Goal: Navigation & Orientation: Understand site structure

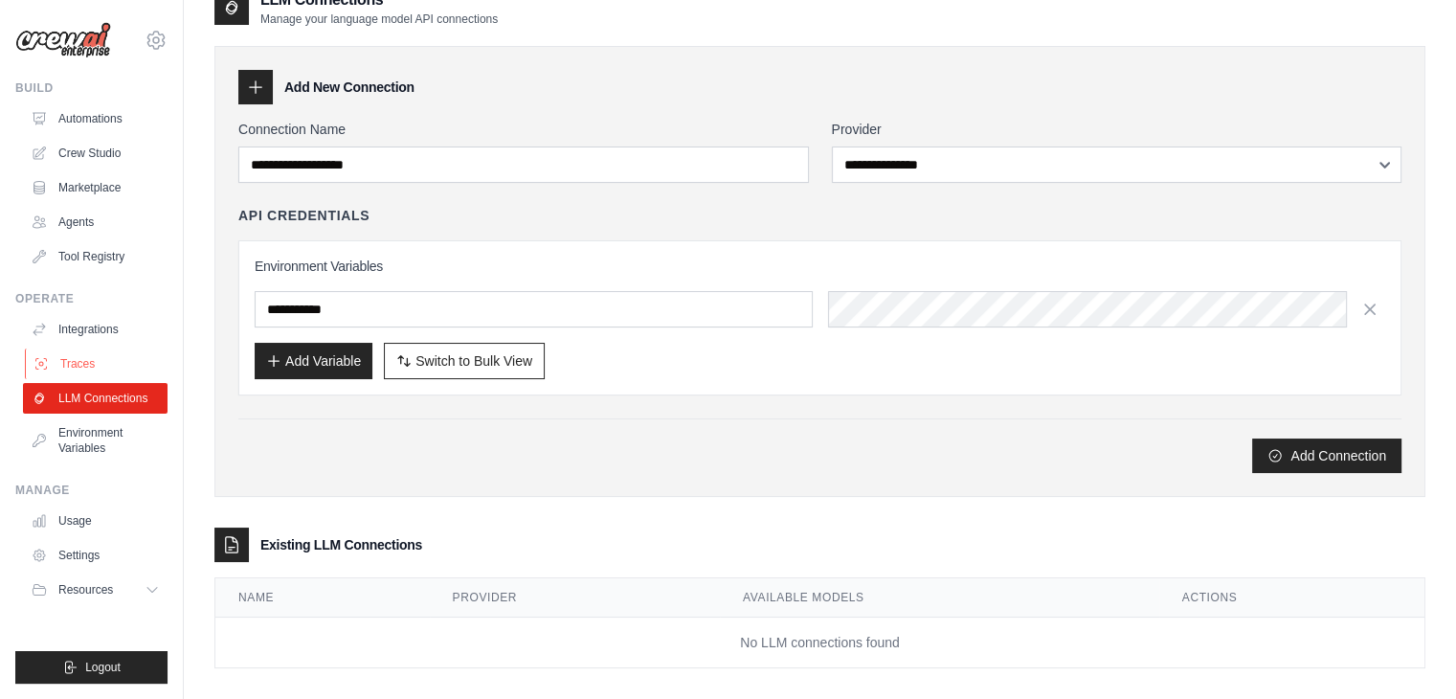
scroll to position [47, 0]
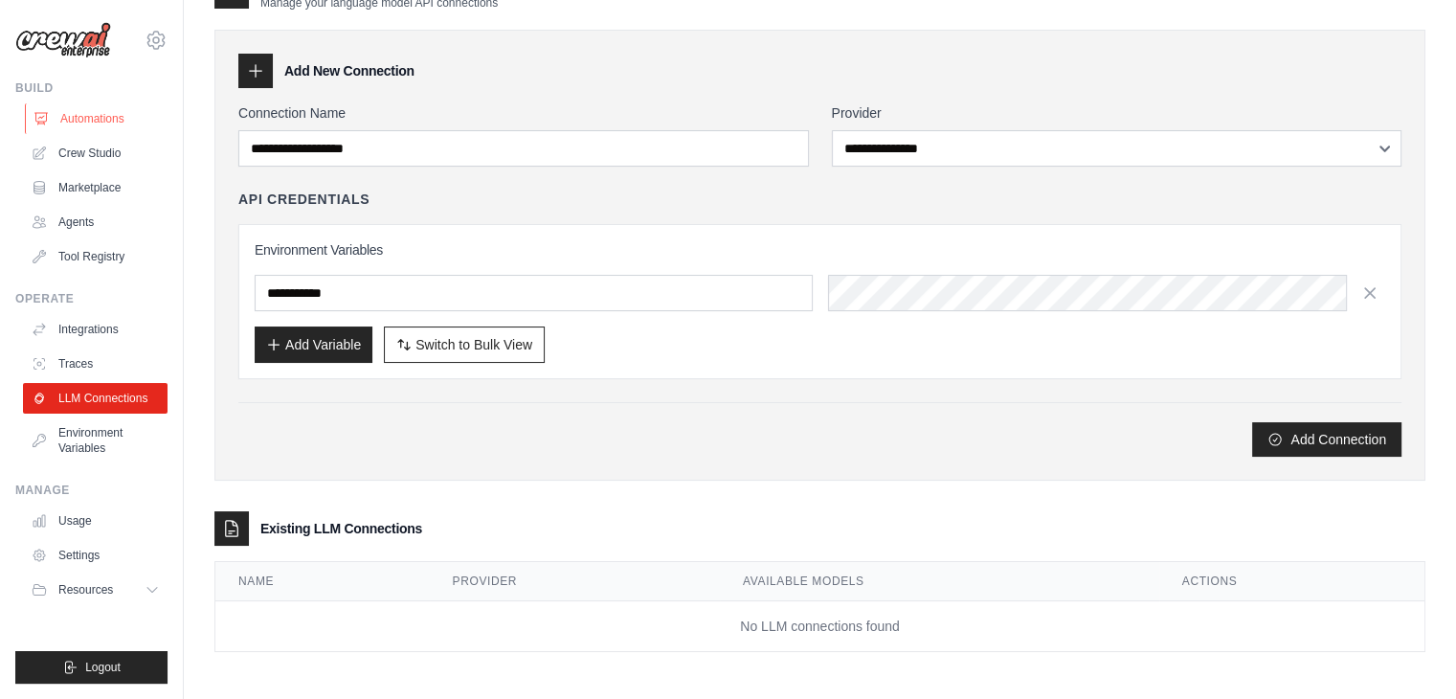
click at [72, 117] on link "Automations" at bounding box center [97, 118] width 145 height 31
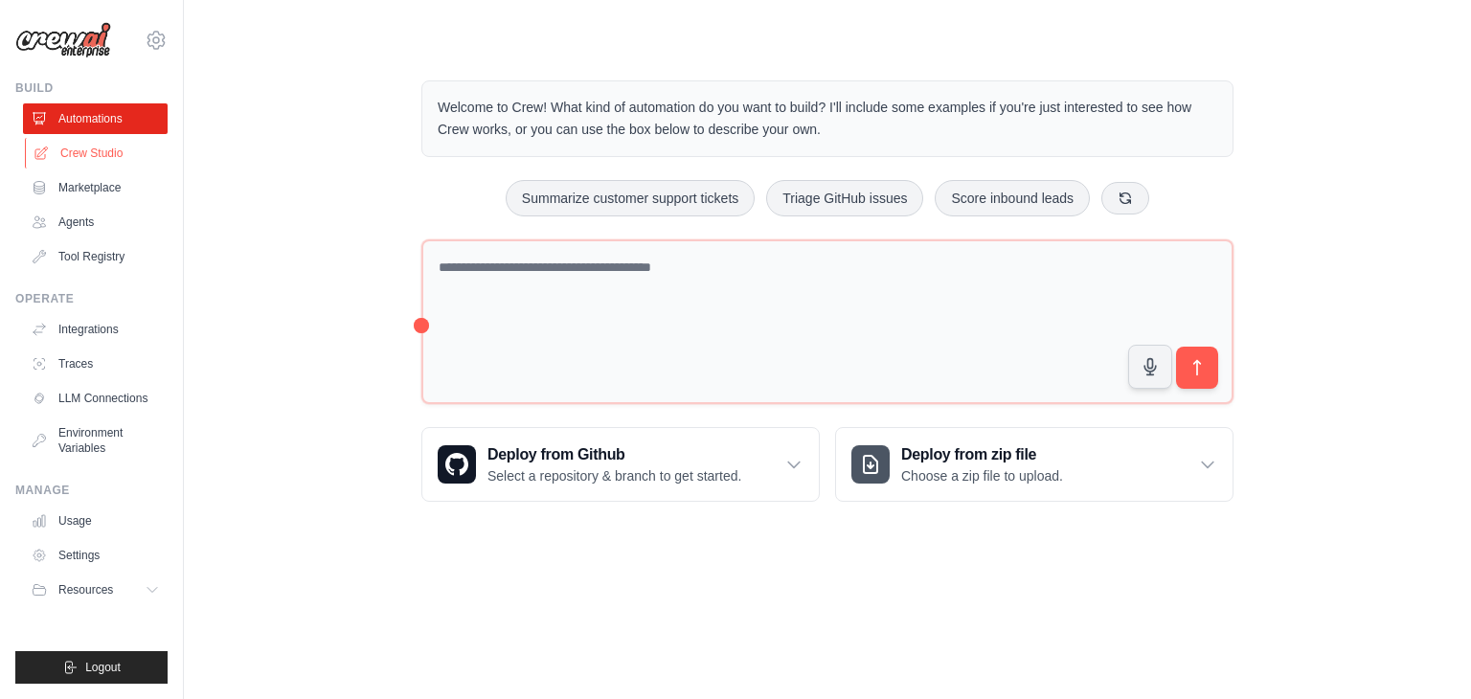
click at [68, 162] on link "Crew Studio" at bounding box center [97, 153] width 145 height 31
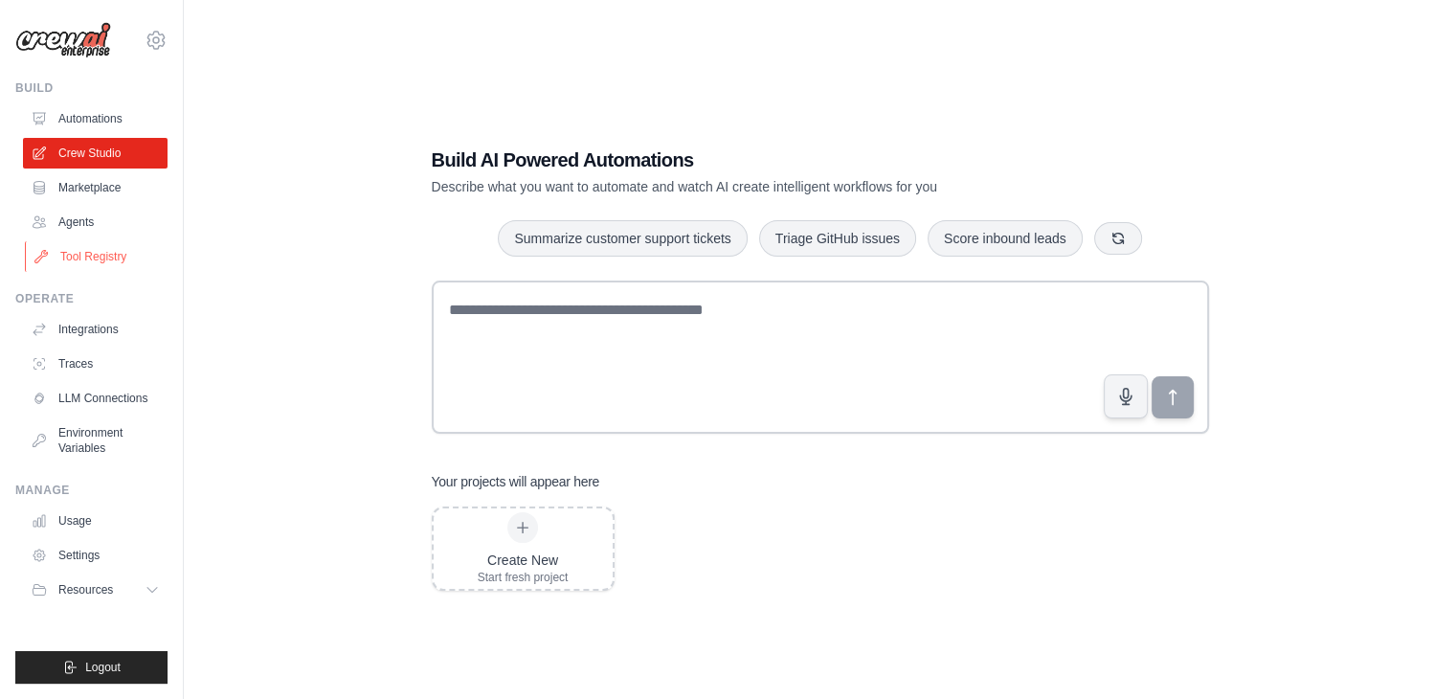
click at [92, 265] on link "Tool Registry" at bounding box center [97, 256] width 145 height 31
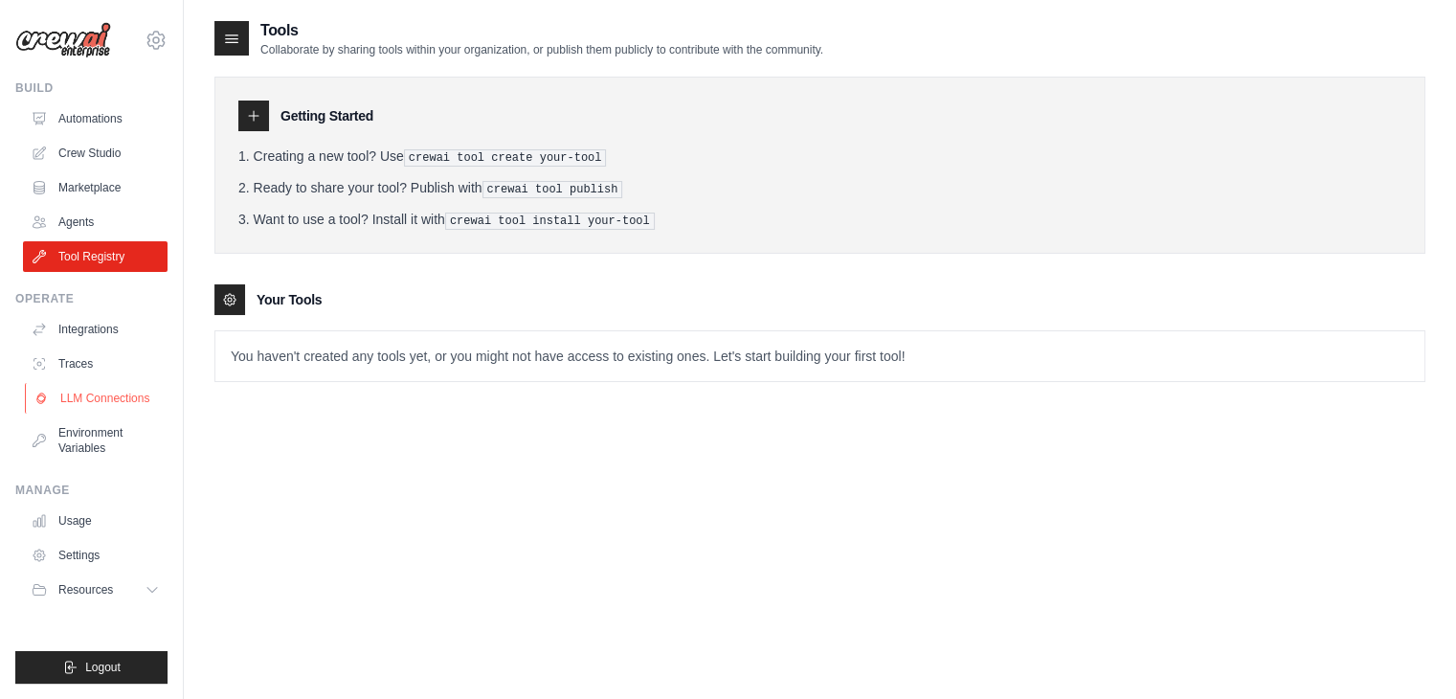
click at [114, 404] on link "LLM Connections" at bounding box center [97, 398] width 145 height 31
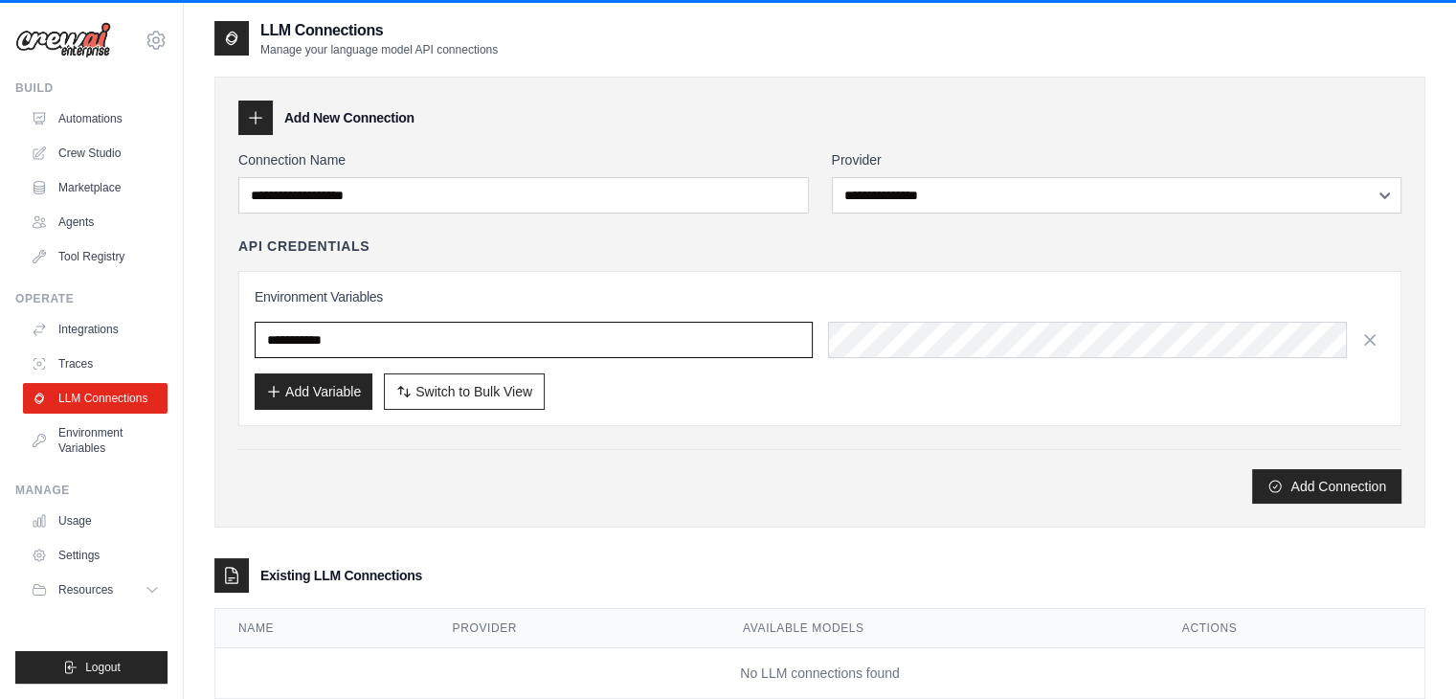
click at [318, 335] on input "text" at bounding box center [534, 340] width 558 height 36
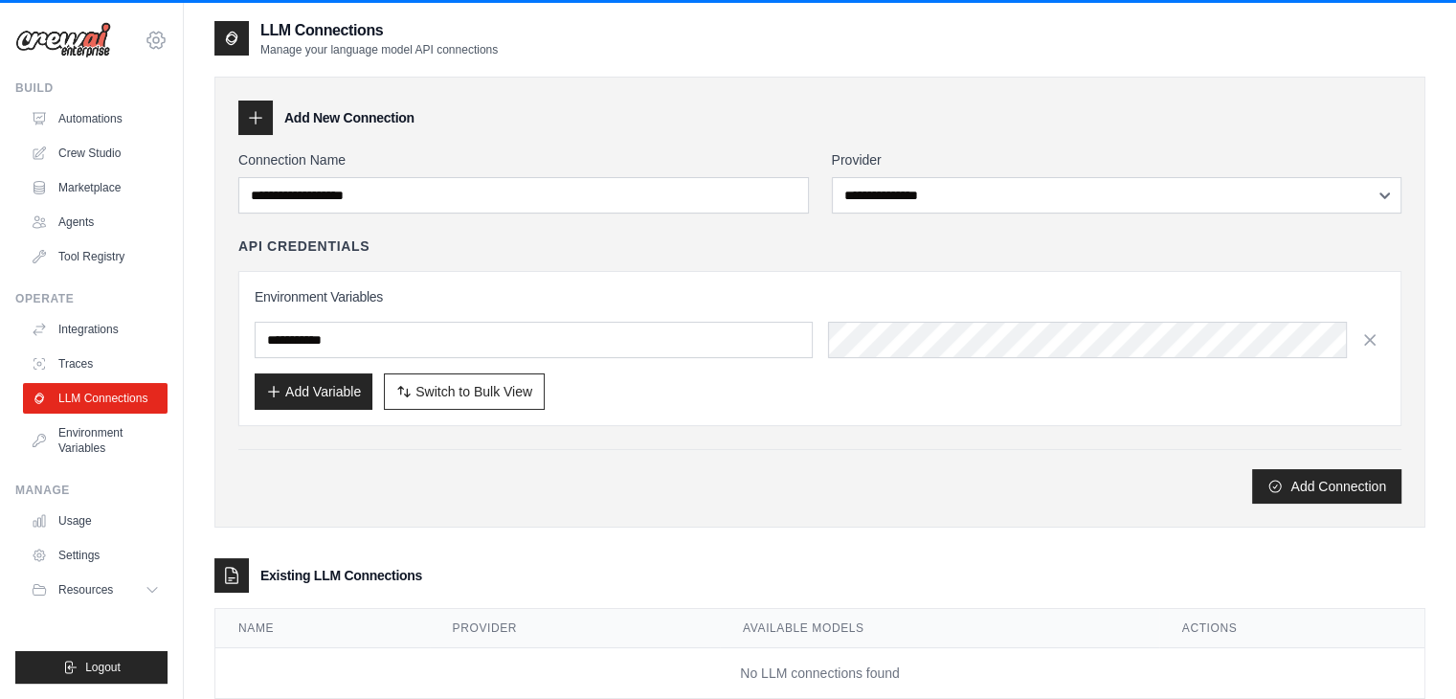
click at [153, 39] on icon at bounding box center [156, 40] width 6 height 6
click at [56, 44] on img at bounding box center [63, 40] width 96 height 36
click at [75, 189] on link "Marketplace" at bounding box center [97, 187] width 145 height 31
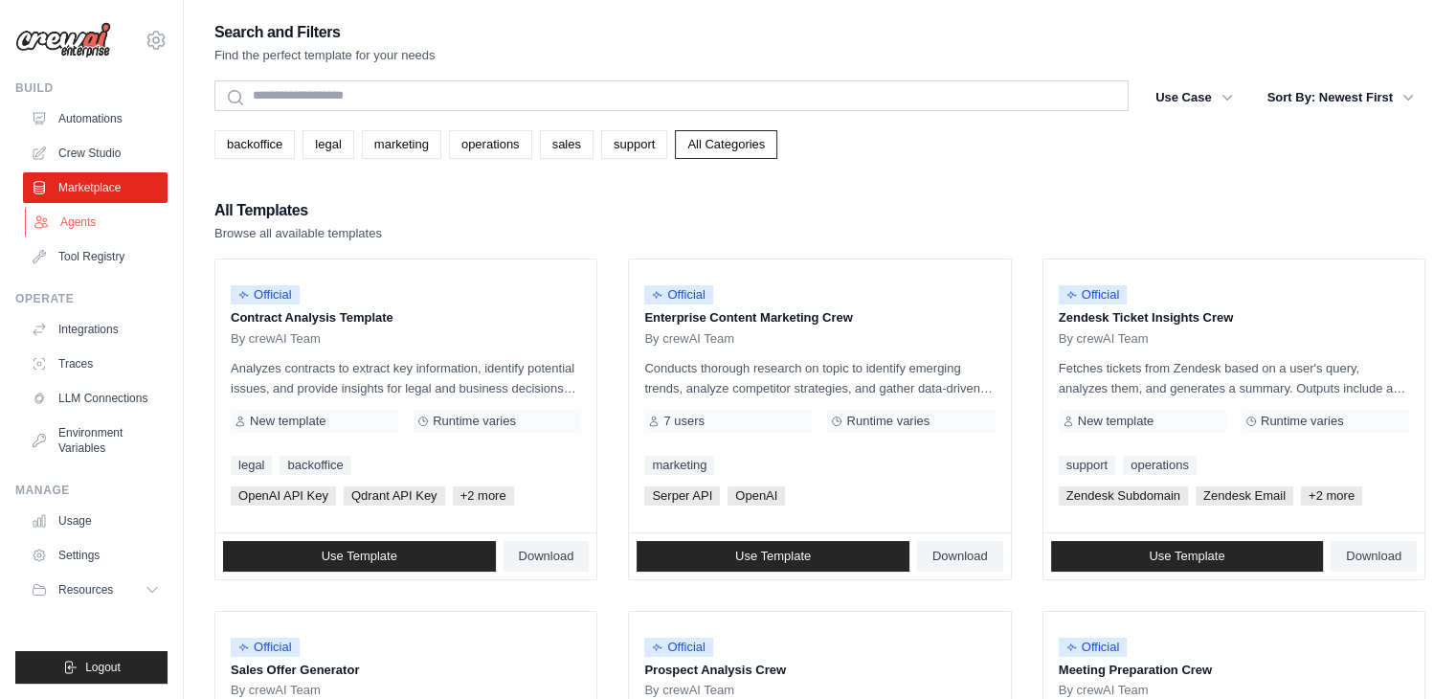
click at [66, 230] on link "Agents" at bounding box center [97, 222] width 145 height 31
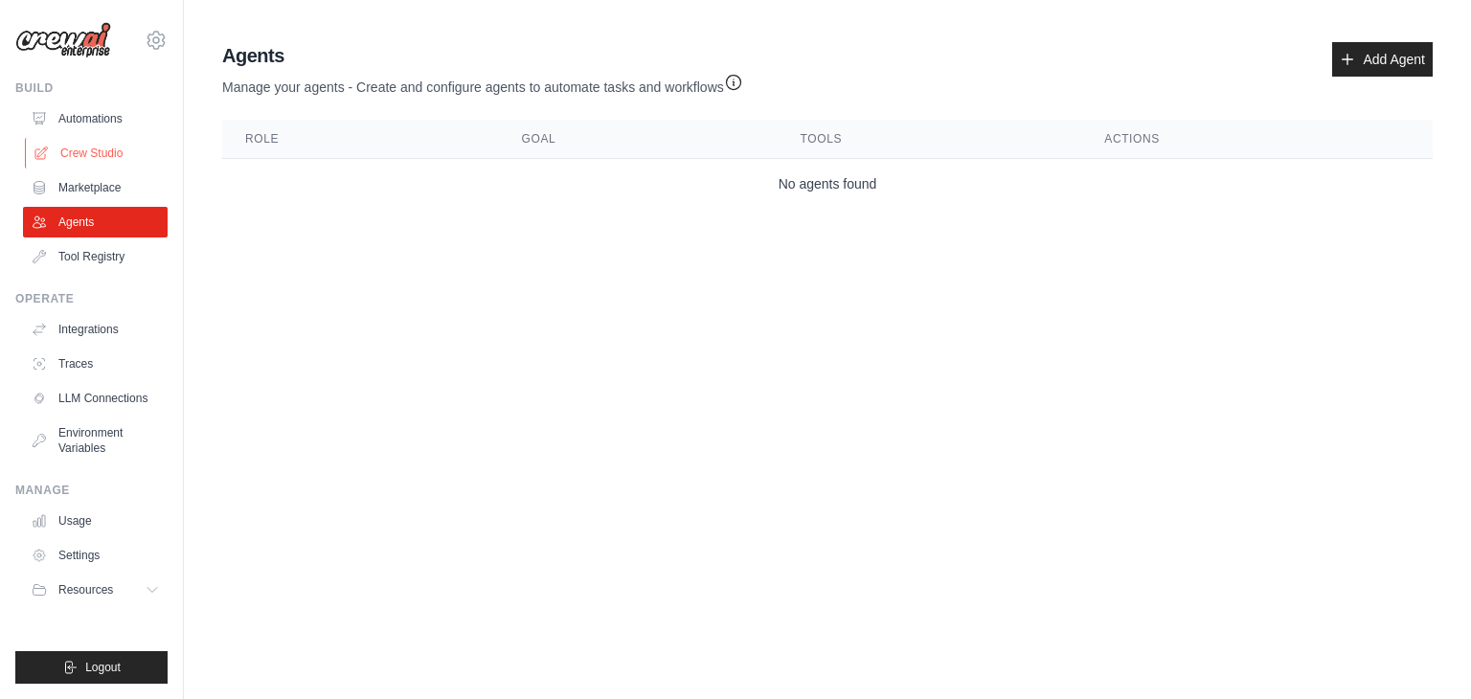
click at [73, 148] on link "Crew Studio" at bounding box center [97, 153] width 145 height 31
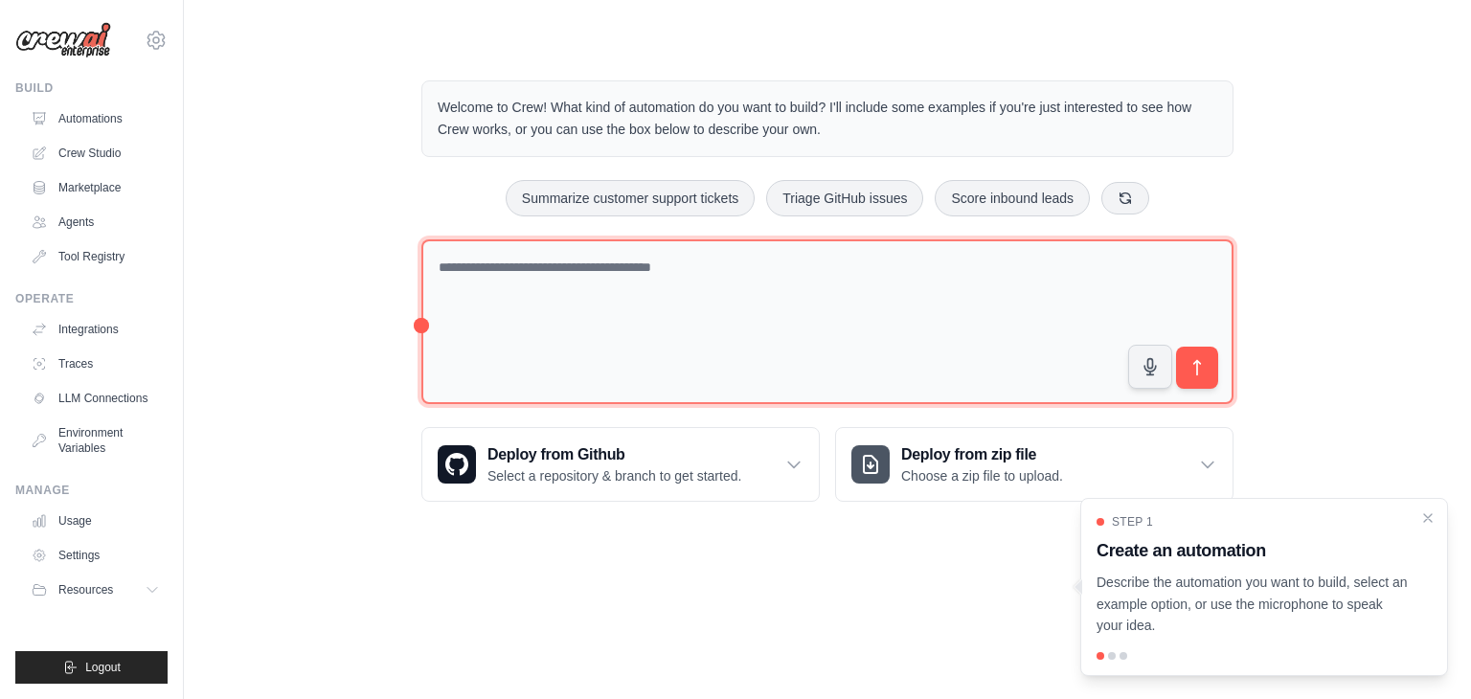
click at [564, 274] on textarea at bounding box center [827, 322] width 812 height 166
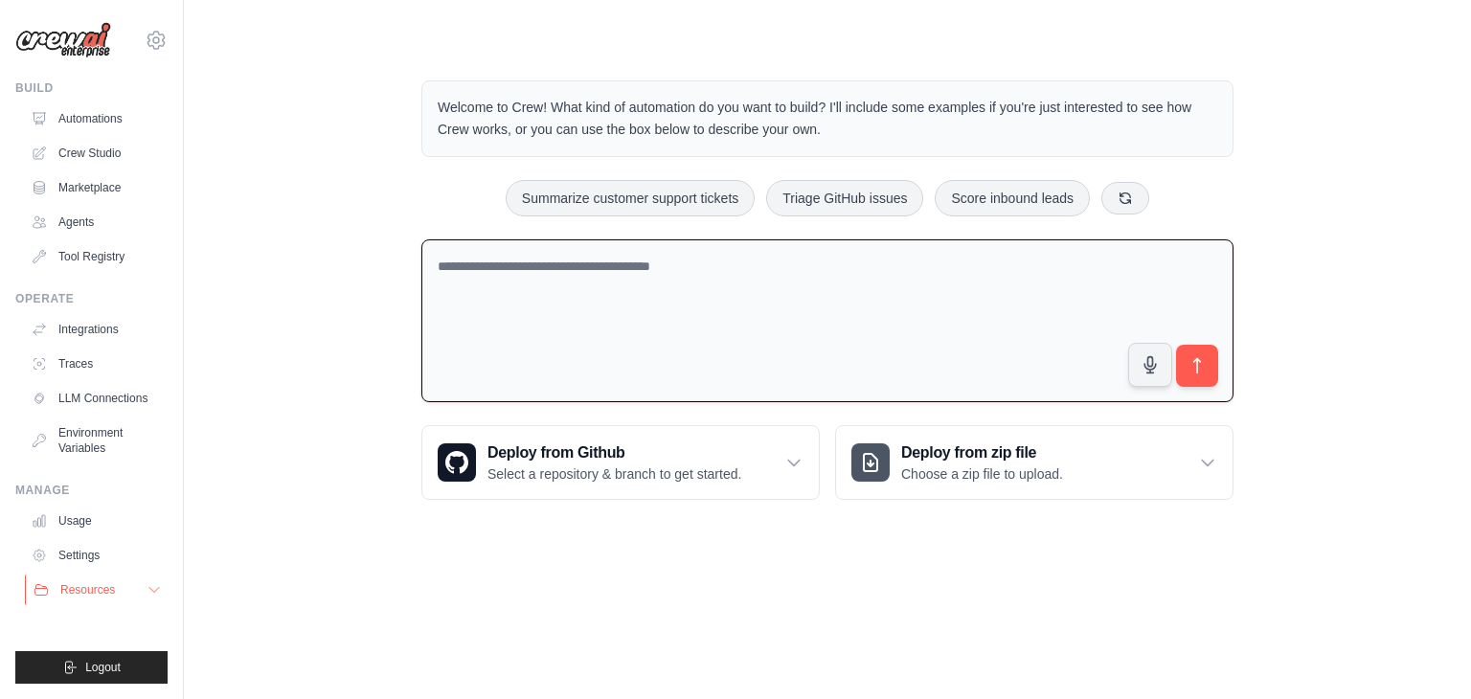
click at [75, 593] on span "Resources" at bounding box center [87, 589] width 55 height 15
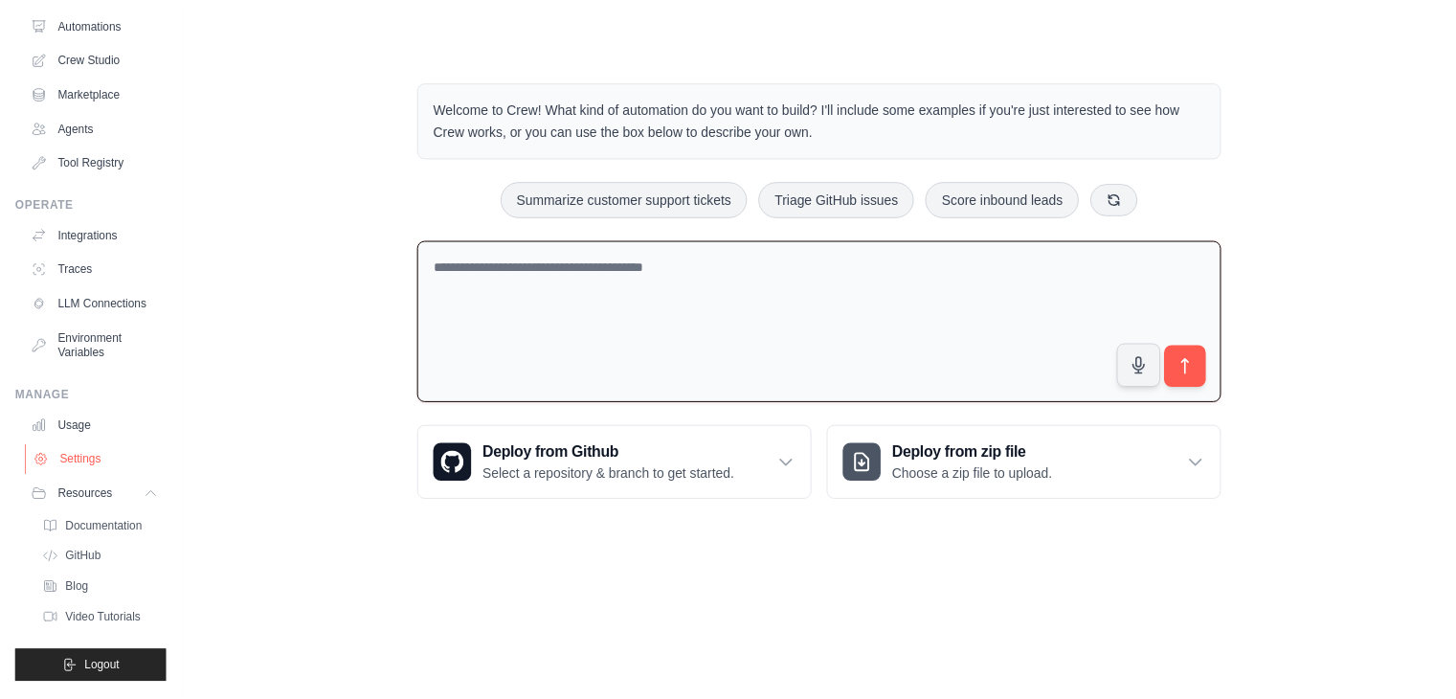
scroll to position [111, 0]
click at [80, 426] on link "Usage" at bounding box center [97, 425] width 145 height 31
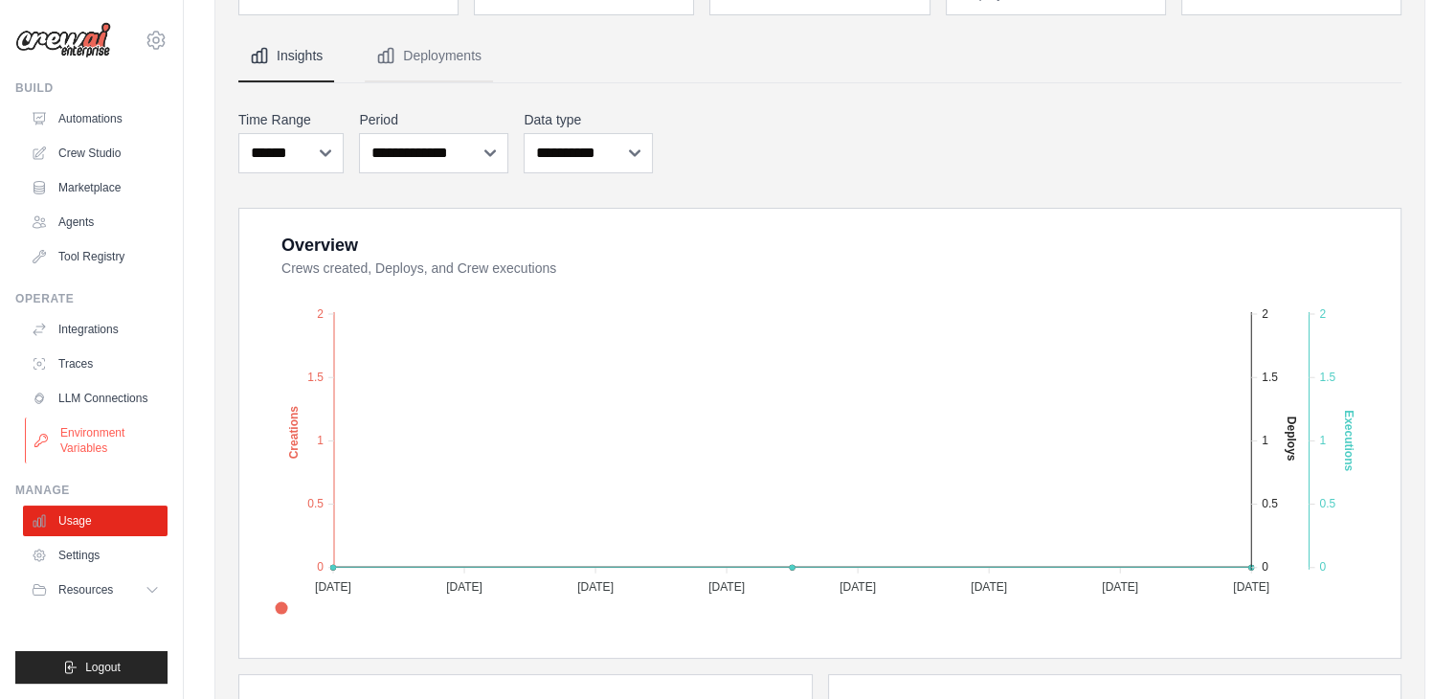
scroll to position [96, 0]
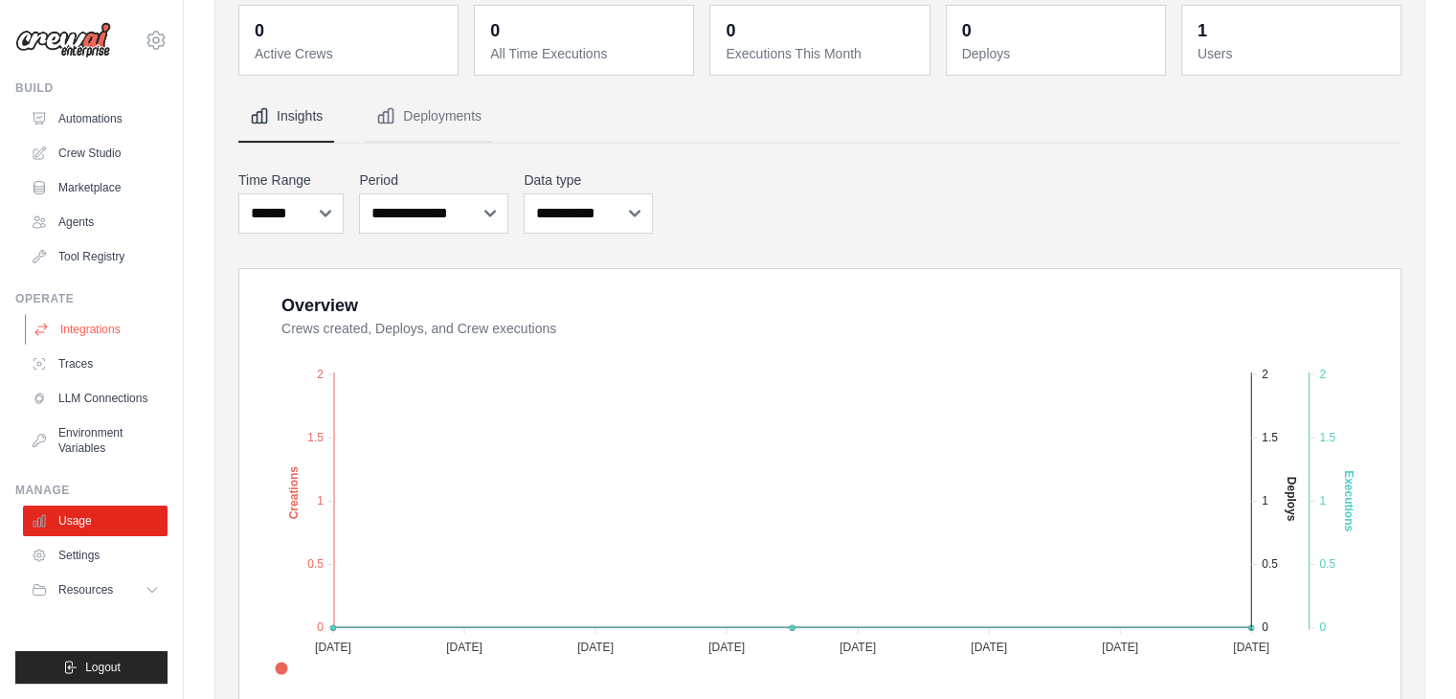
click at [89, 338] on link "Integrations" at bounding box center [97, 329] width 145 height 31
